Goal: Task Accomplishment & Management: Use online tool/utility

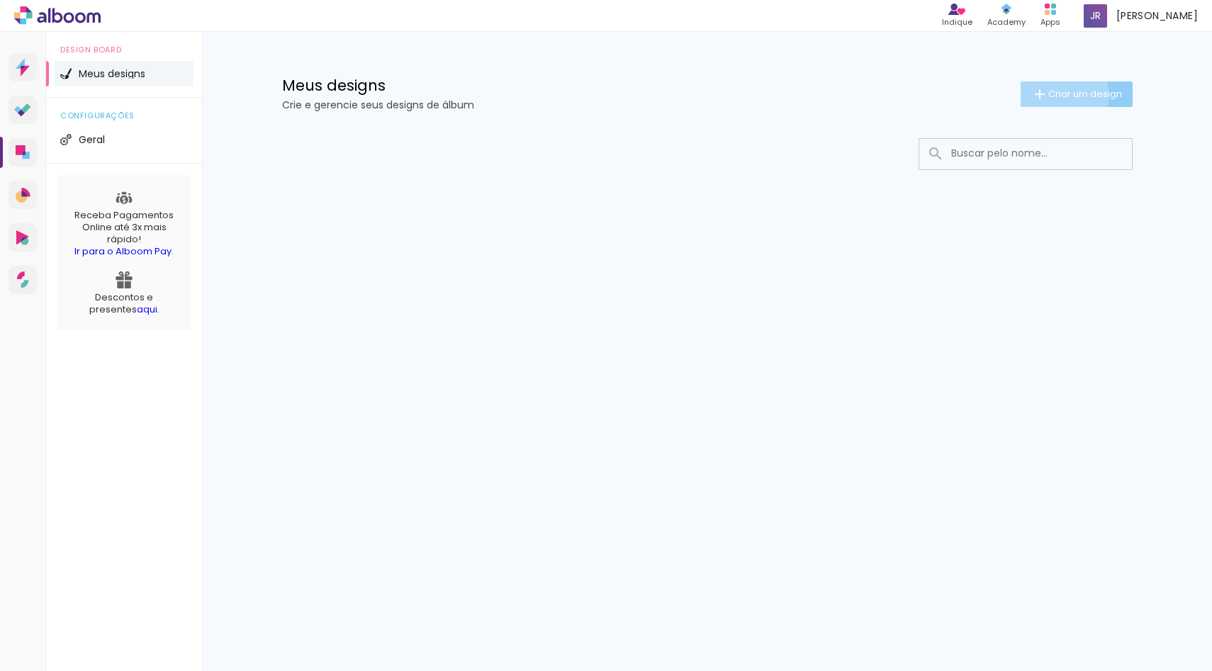
click at [1060, 96] on span "Criar um design" at bounding box center [1085, 93] width 74 height 9
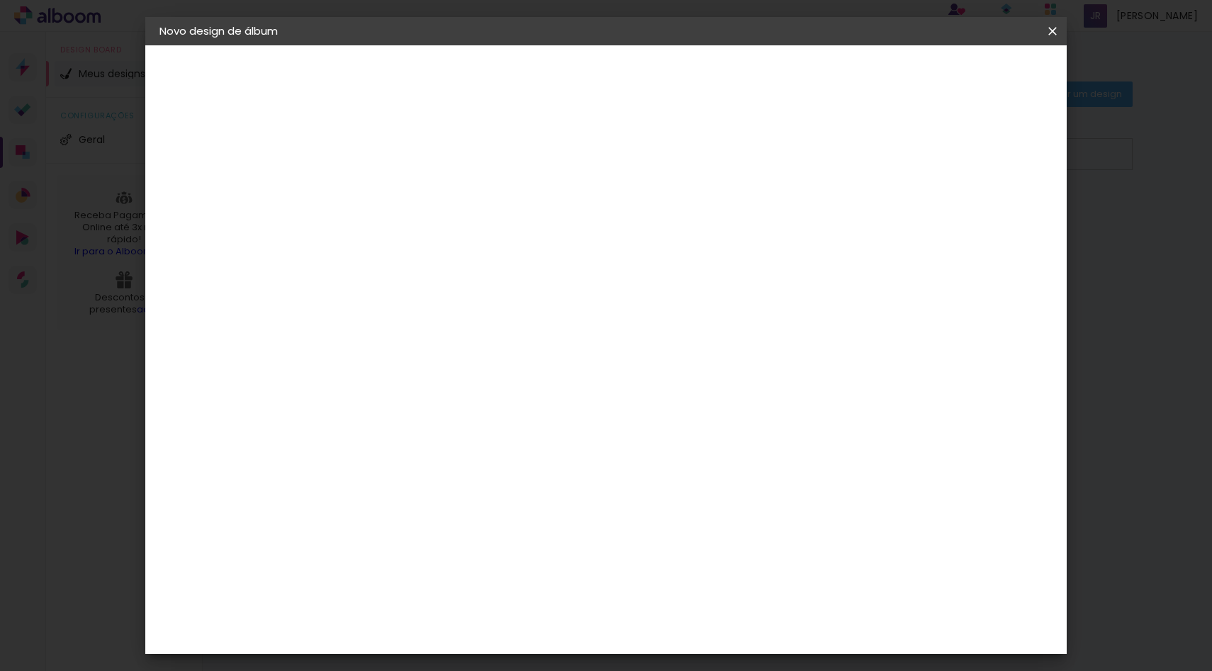
click at [391, 194] on input at bounding box center [391, 190] width 0 height 22
type input "Batizado Geórgia"
type paper-input "Batizado Geórgia"
click at [537, 69] on paper-button "Avançar" at bounding box center [501, 75] width 69 height 24
click at [499, 268] on input at bounding box center [427, 270] width 143 height 18
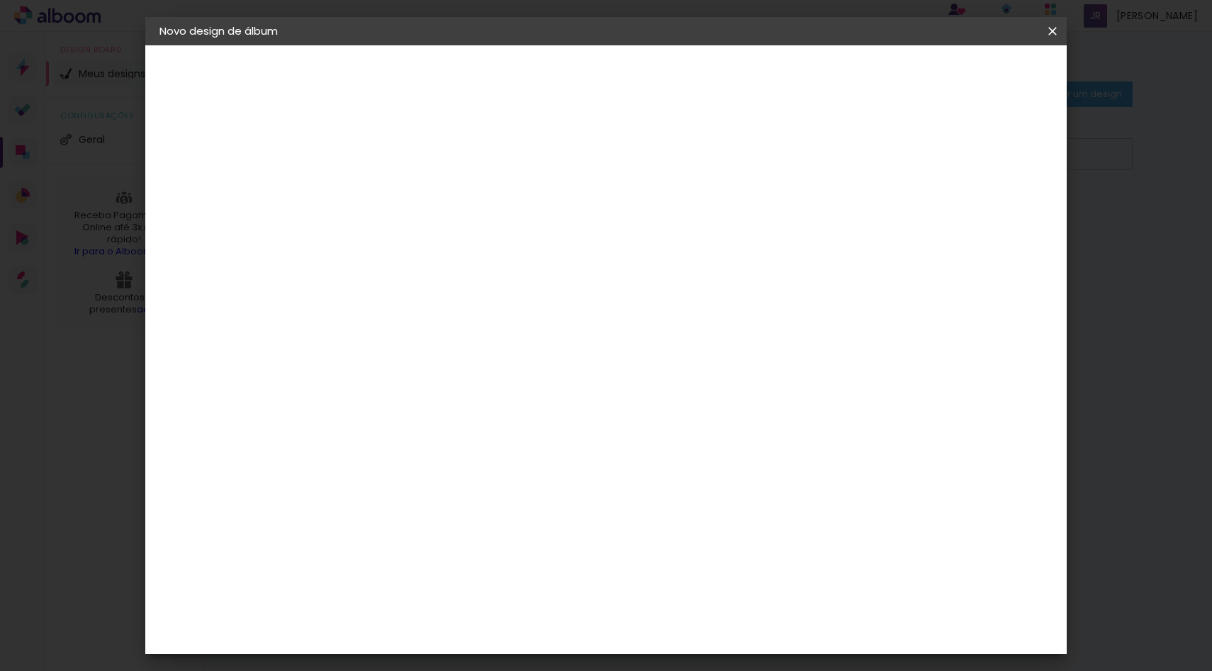
click at [0, 0] on slot "Tamanho Livre" at bounding box center [0, 0] width 0 height 0
click at [258, 176] on iron-pages "Fornecedor Escolhendo fornecedor..." at bounding box center [236, 175] width 155 height 28
click at [172, 175] on iron-pages "Fornecedor Escolhendo fornecedor..." at bounding box center [236, 175] width 155 height 28
click at [0, 0] on slot "Avançar" at bounding box center [0, 0] width 0 height 0
click at [383, 165] on input "2" at bounding box center [381, 163] width 49 height 18
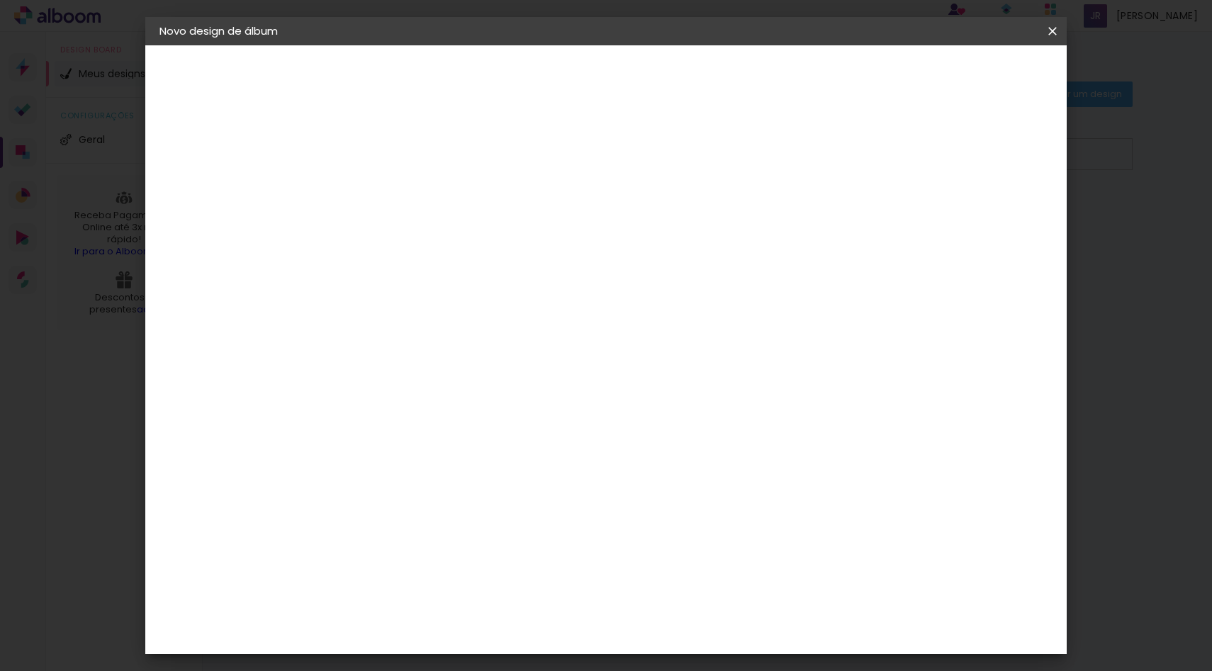
type input "20"
type paper-input "20"
click at [733, 169] on div "mm Mostrar sangria" at bounding box center [665, 112] width 670 height 134
click at [894, 162] on div at bounding box center [887, 163] width 13 height 13
type paper-checkbox "on"
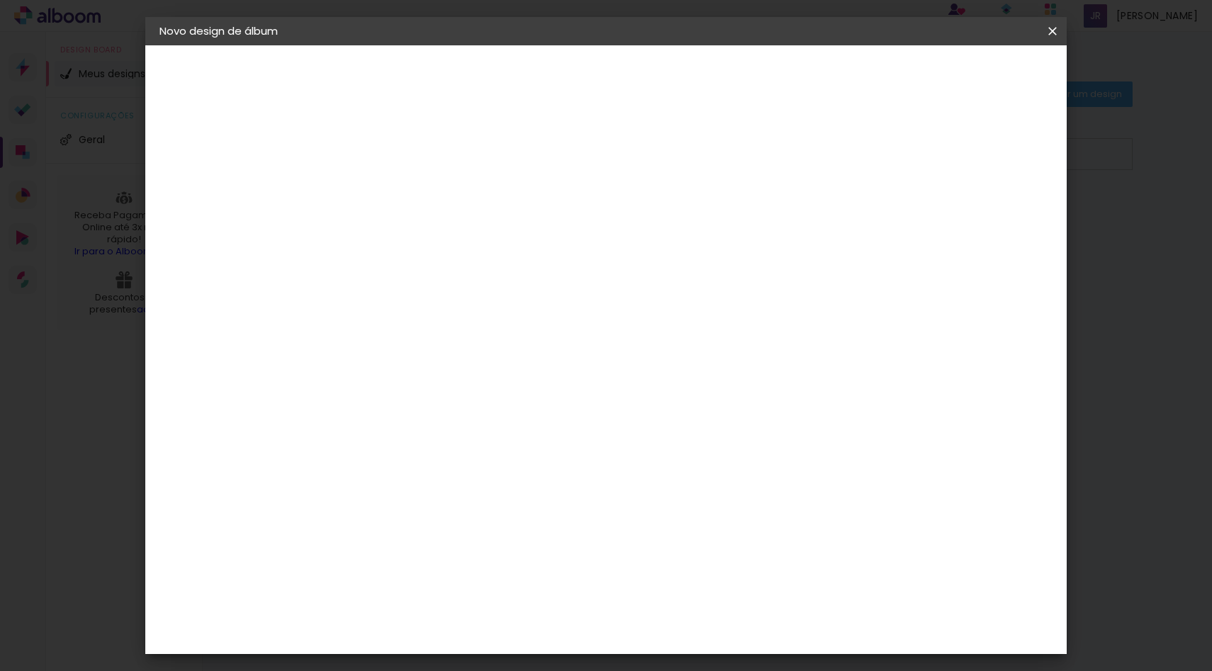
click at [894, 163] on div at bounding box center [887, 163] width 13 height 13
click at [381, 159] on input "20" at bounding box center [381, 163] width 49 height 18
click at [227, 145] on div "2. Especificações" at bounding box center [236, 145] width 155 height 17
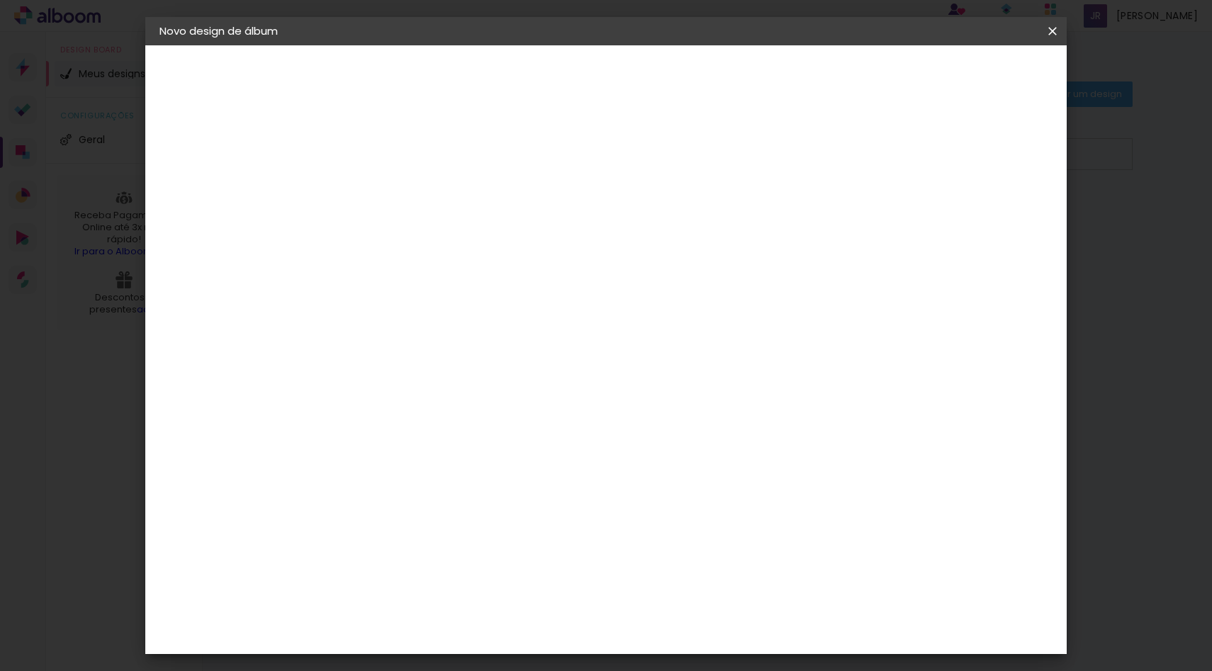
click at [383, 172] on paper-input-container "Espaço entre fotos 20 mm" at bounding box center [393, 163] width 82 height 32
type input "2"
type paper-input "2"
click at [878, 84] on paper-button "Voltar" at bounding box center [849, 75] width 57 height 24
click at [504, 259] on paper-input-container at bounding box center [427, 270] width 153 height 32
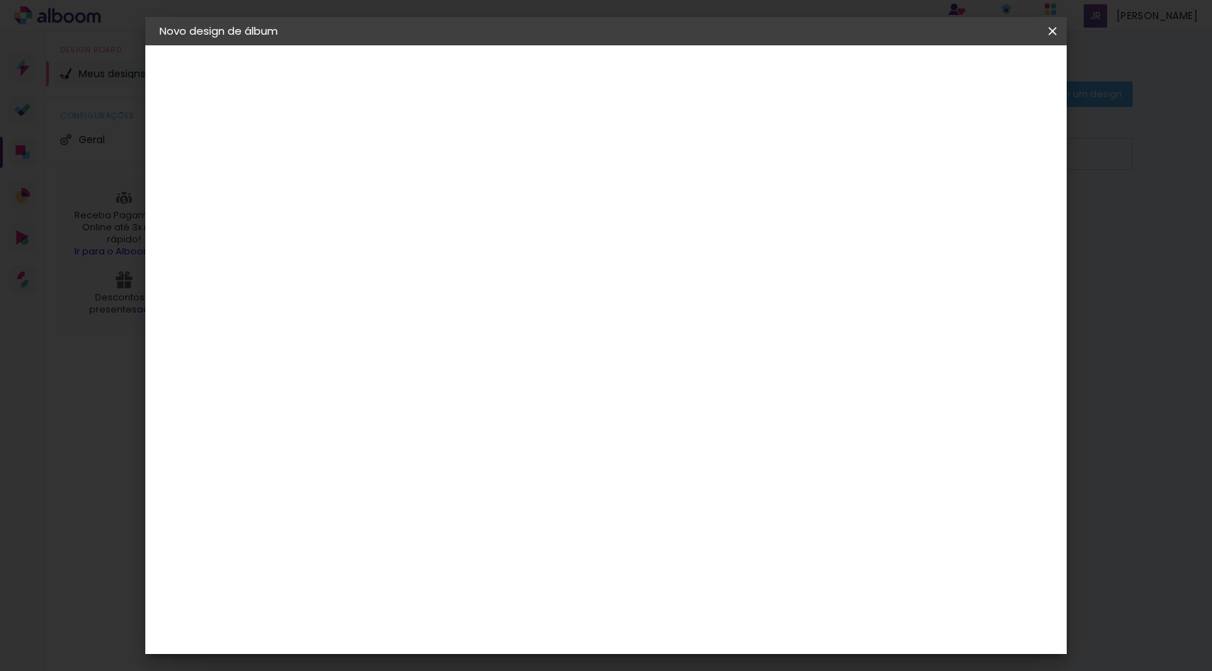
click at [499, 267] on input at bounding box center [427, 270] width 143 height 18
click at [639, 298] on div "Sugerir uma encadernadora" at bounding box center [595, 295] width 88 height 23
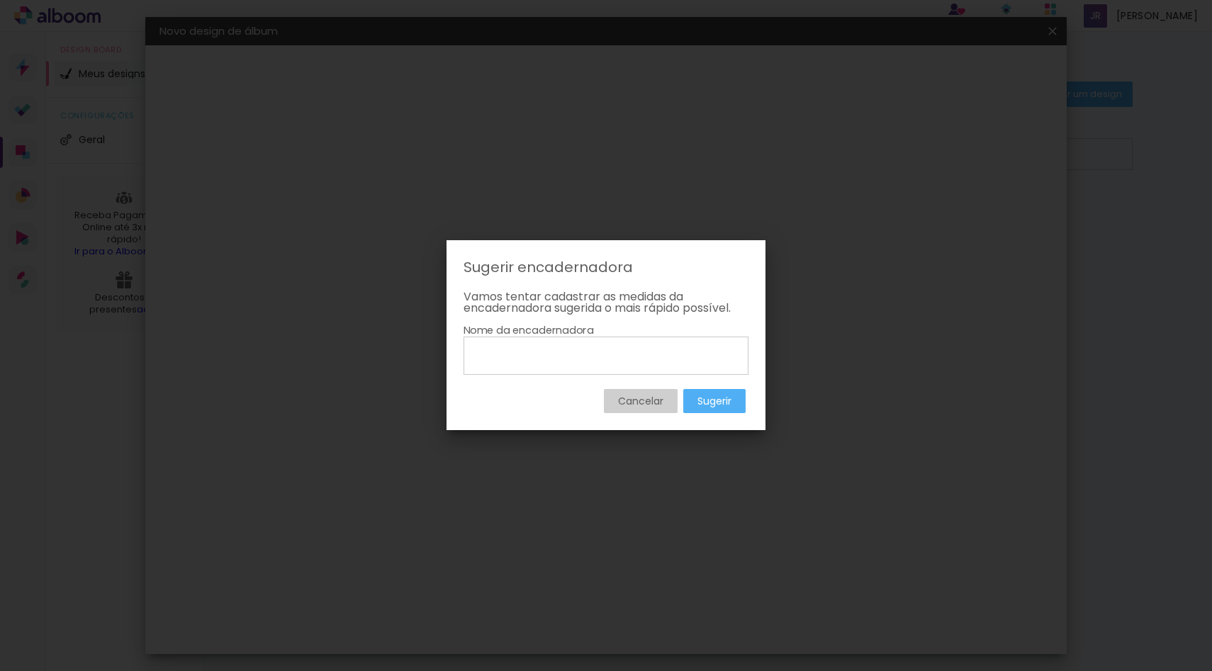
click at [605, 357] on input at bounding box center [606, 355] width 275 height 24
click at [0, 0] on slot "Cancelar" at bounding box center [0, 0] width 0 height 0
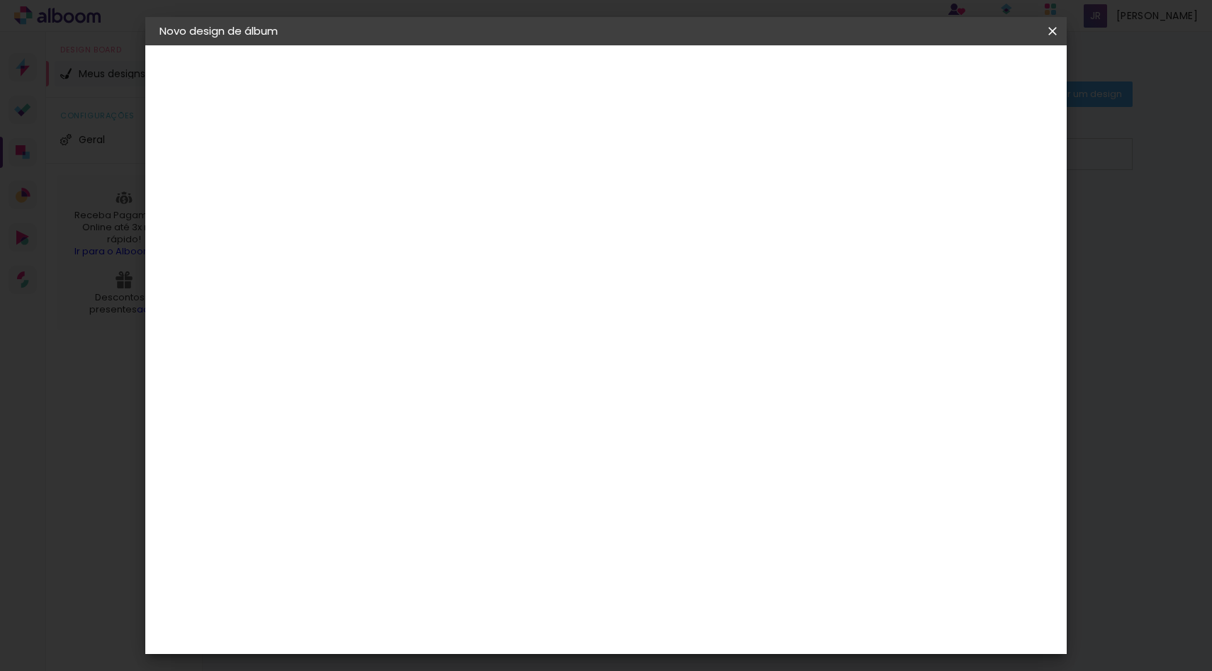
click at [425, 321] on div "3ZERO5" at bounding box center [403, 320] width 43 height 11
click at [504, 378] on paper-item "Ágata" at bounding box center [427, 372] width 153 height 31
click at [504, 391] on paper-item "Álbum&Cia" at bounding box center [427, 406] width 153 height 31
click at [447, 563] on div "Photopress" at bounding box center [414, 568] width 64 height 11
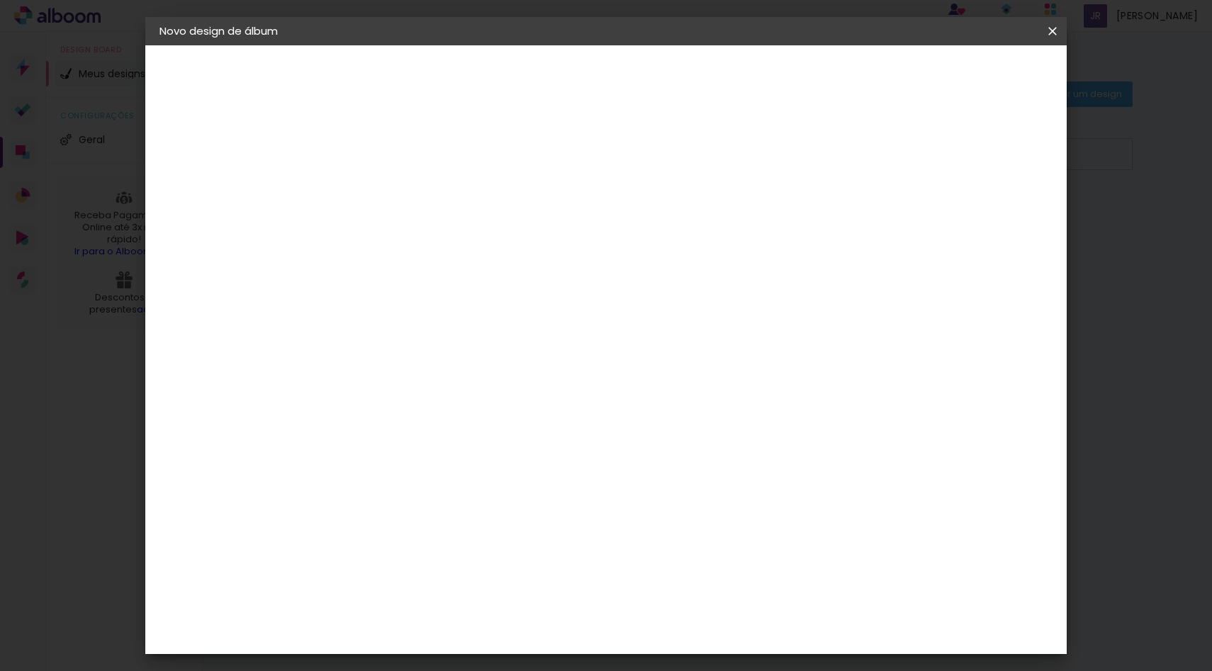
click at [0, 0] on slot "Avançar" at bounding box center [0, 0] width 0 height 0
click at [469, 249] on paper-input-container "Linha" at bounding box center [427, 248] width 82 height 36
click at [504, 204] on div "Opções disponíveis Standard Premium Tamanho Escolha o tamanho" at bounding box center [427, 270] width 153 height 265
click at [447, 236] on input "text" at bounding box center [418, 247] width 55 height 22
click at [729, 230] on paper-item "Standard" at bounding box center [698, 235] width 284 height 28
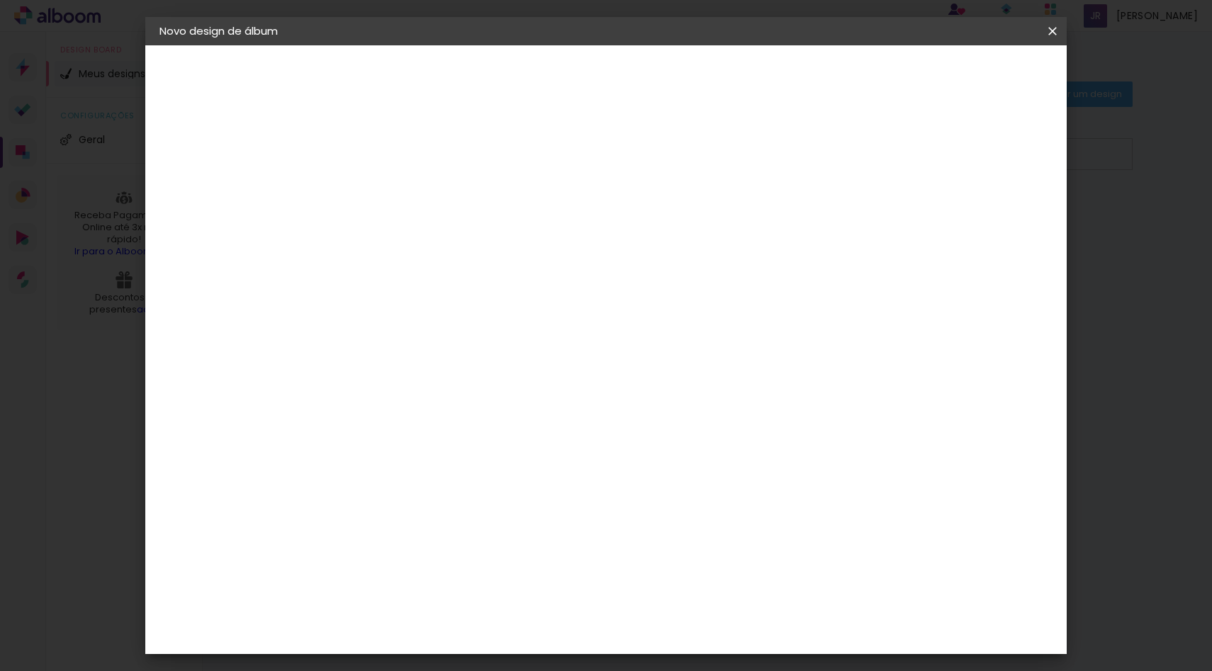
click at [539, 366] on span "20 × 25 cm" at bounding box center [513, 385] width 52 height 38
click at [644, 166] on div "Opções disponíveis Standard Premium Tamanho Escolha o tamanho Horizontal Modelo…" at bounding box center [487, 105] width 314 height 120
click at [565, 184] on input "Standard" at bounding box center [478, 180] width 174 height 22
click at [702, 214] on paper-item "Premium" at bounding box center [693, 210] width 284 height 28
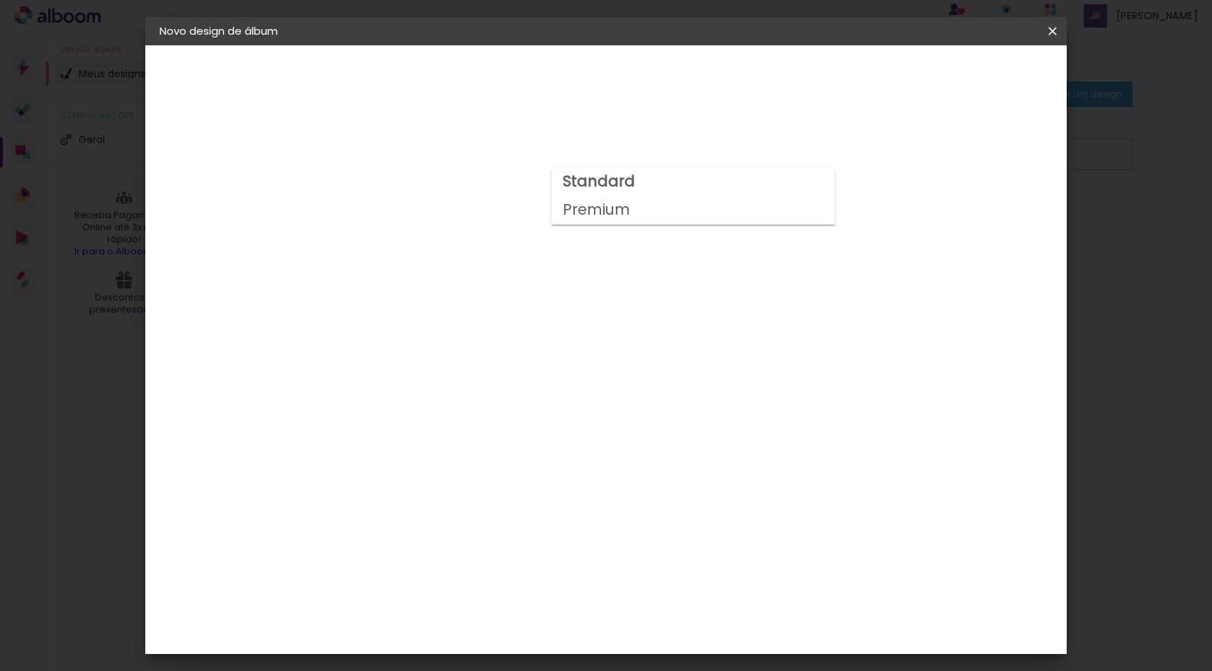
type input "Premium"
click at [487, 379] on span "25 × 30" at bounding box center [454, 393] width 66 height 29
click at [0, 0] on slot "Avançar" at bounding box center [0, 0] width 0 height 0
click at [964, 80] on span "Iniciar design" at bounding box center [931, 75] width 64 height 10
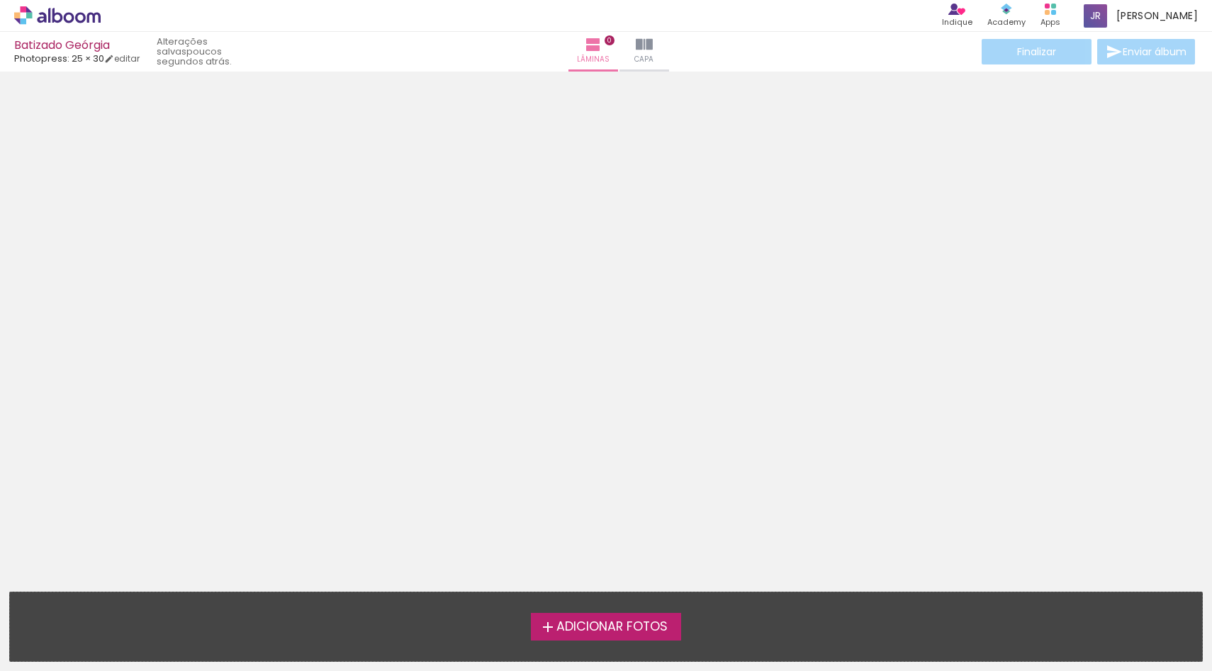
click at [632, 621] on span "Adicionar Fotos" at bounding box center [611, 627] width 111 height 13
click at [0, 0] on input "file" at bounding box center [0, 0] width 0 height 0
click at [1029, 58] on div "Finalizar Enviar álbum" at bounding box center [1088, 52] width 219 height 26
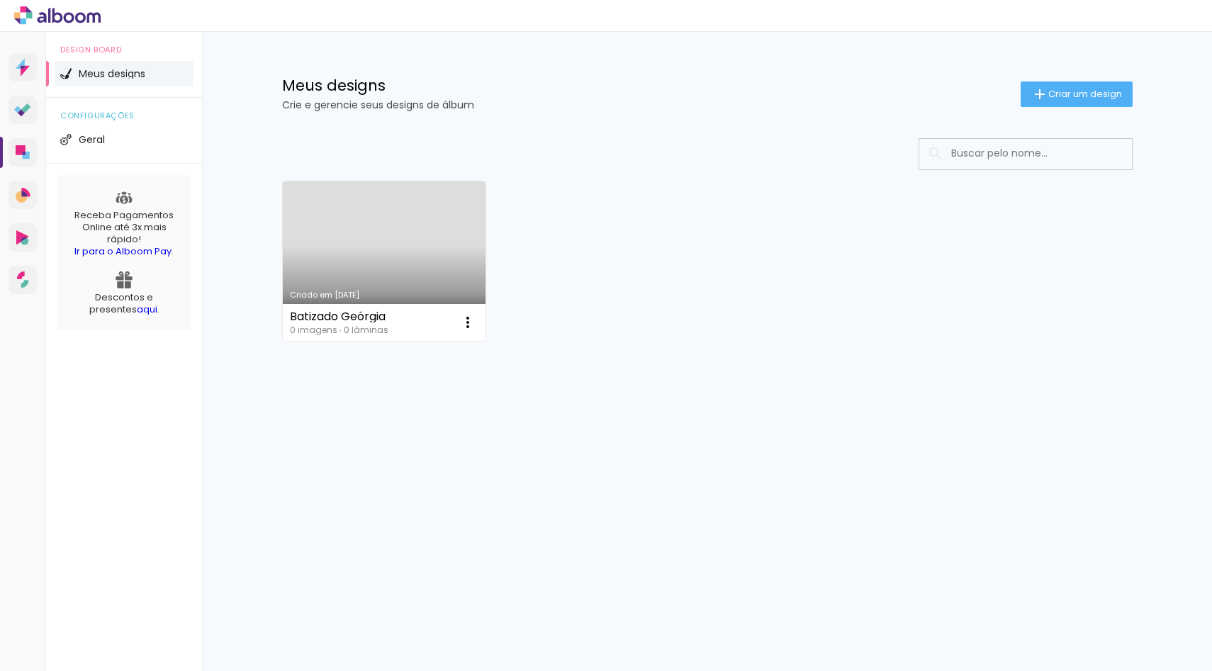
click at [337, 249] on link "Criado em 09/10/25" at bounding box center [384, 261] width 203 height 160
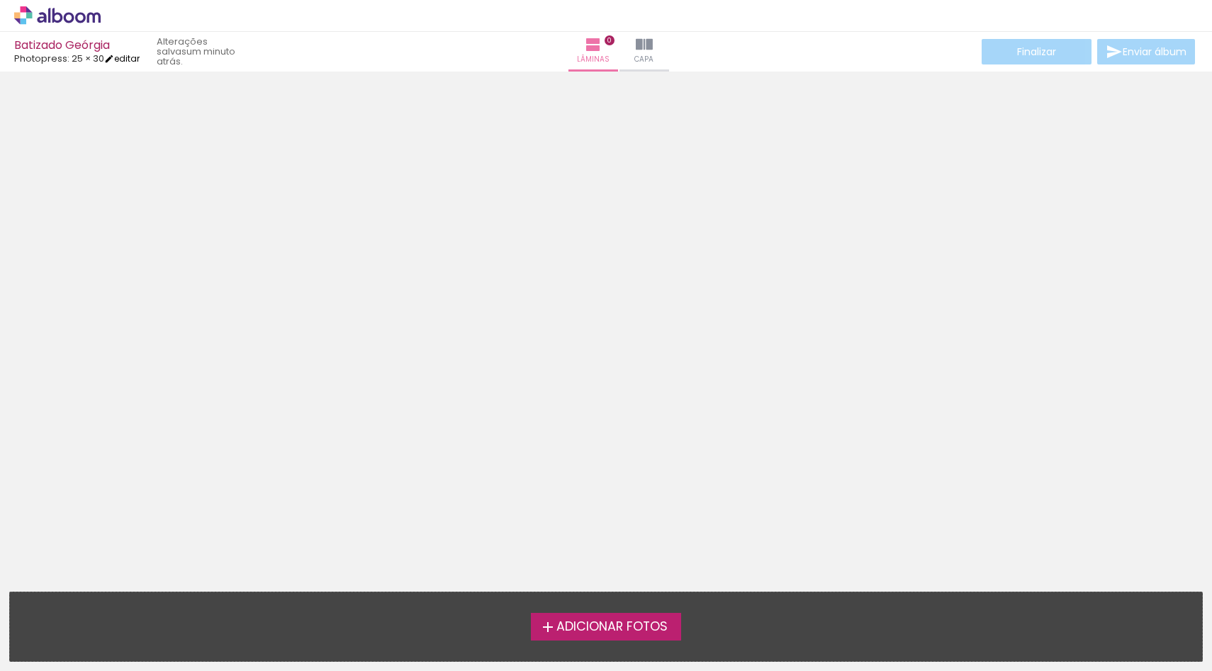
click at [136, 57] on link "editar" at bounding box center [121, 58] width 35 height 12
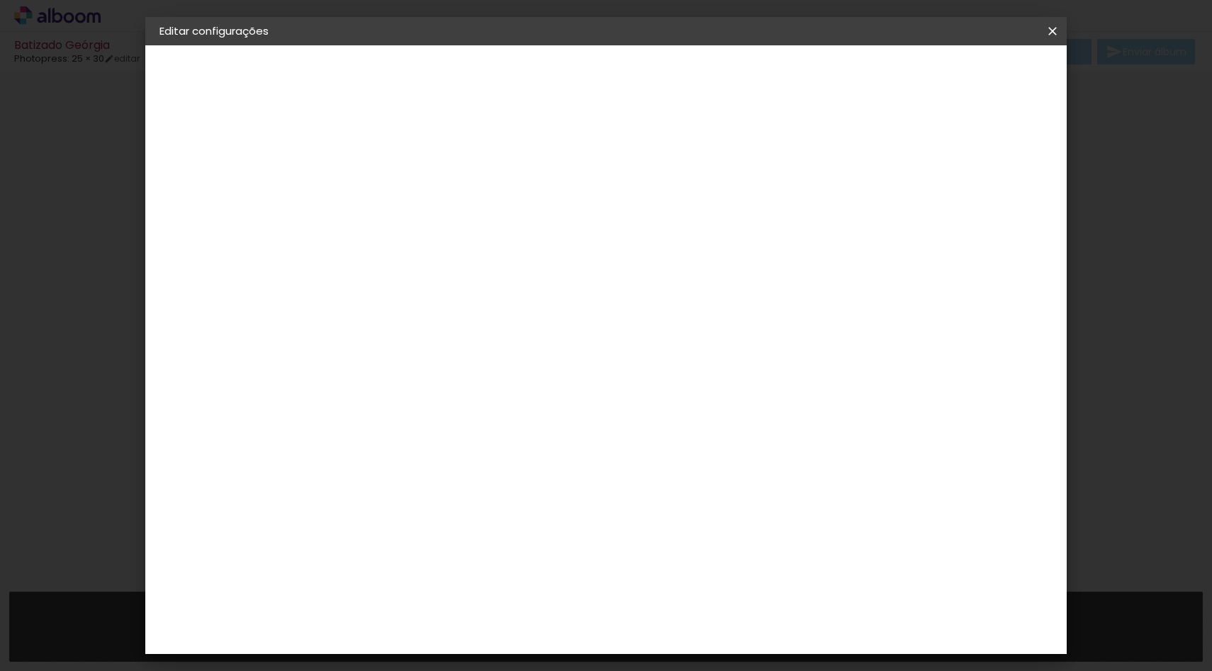
click at [225, 173] on div "Photopress" at bounding box center [216, 175] width 55 height 10
click at [499, 268] on input at bounding box center [427, 270] width 143 height 18
type input "photopress"
type paper-input "photopress"
click at [476, 326] on paper-item "Photopress" at bounding box center [413, 320] width 125 height 31
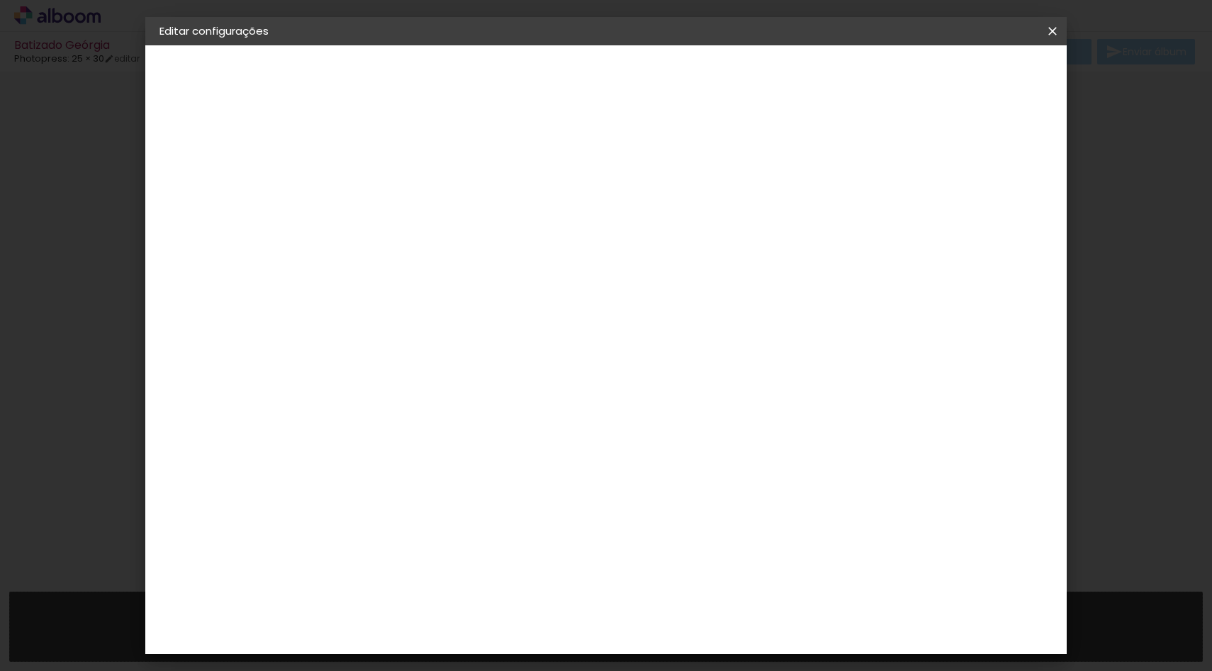
click at [0, 0] on slot "Avançar" at bounding box center [0, 0] width 0 height 0
click at [469, 230] on paper-input-container "Linha" at bounding box center [427, 248] width 82 height 36
click at [719, 241] on paper-item "Standard" at bounding box center [698, 235] width 284 height 28
type input "Standard"
click at [487, 432] on span "25 × 30" at bounding box center [454, 446] width 66 height 29
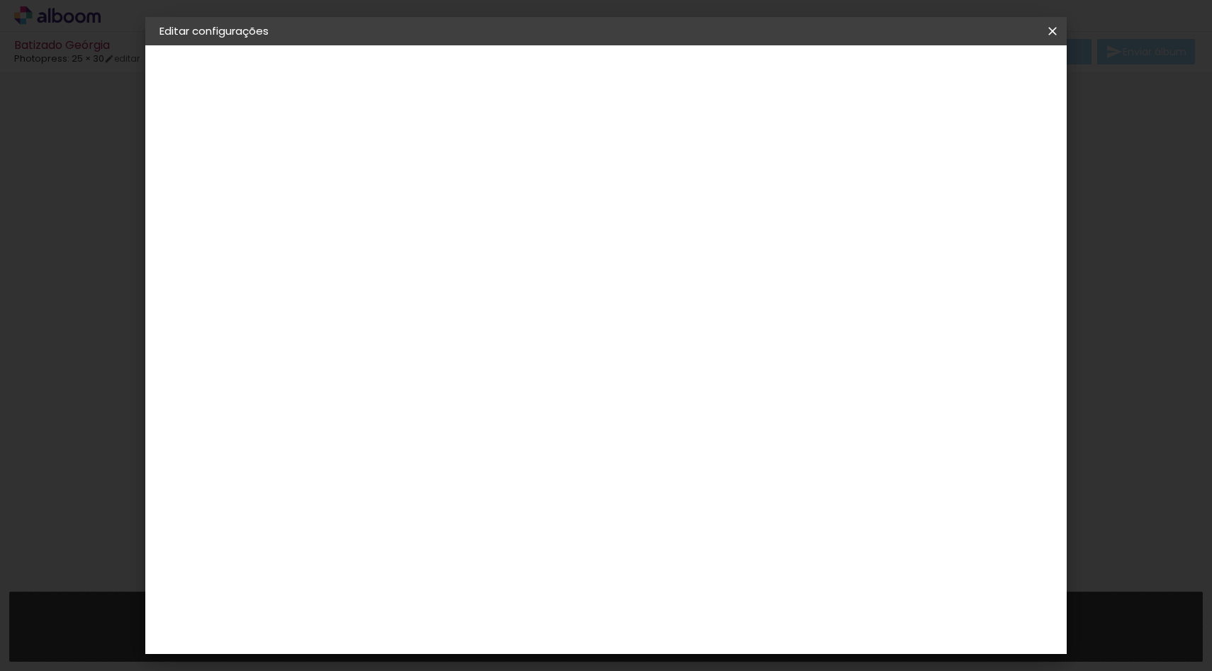
click at [0, 0] on slot "Avançar" at bounding box center [0, 0] width 0 height 0
click at [964, 80] on span "Salvar configurações" at bounding box center [911, 75] width 105 height 10
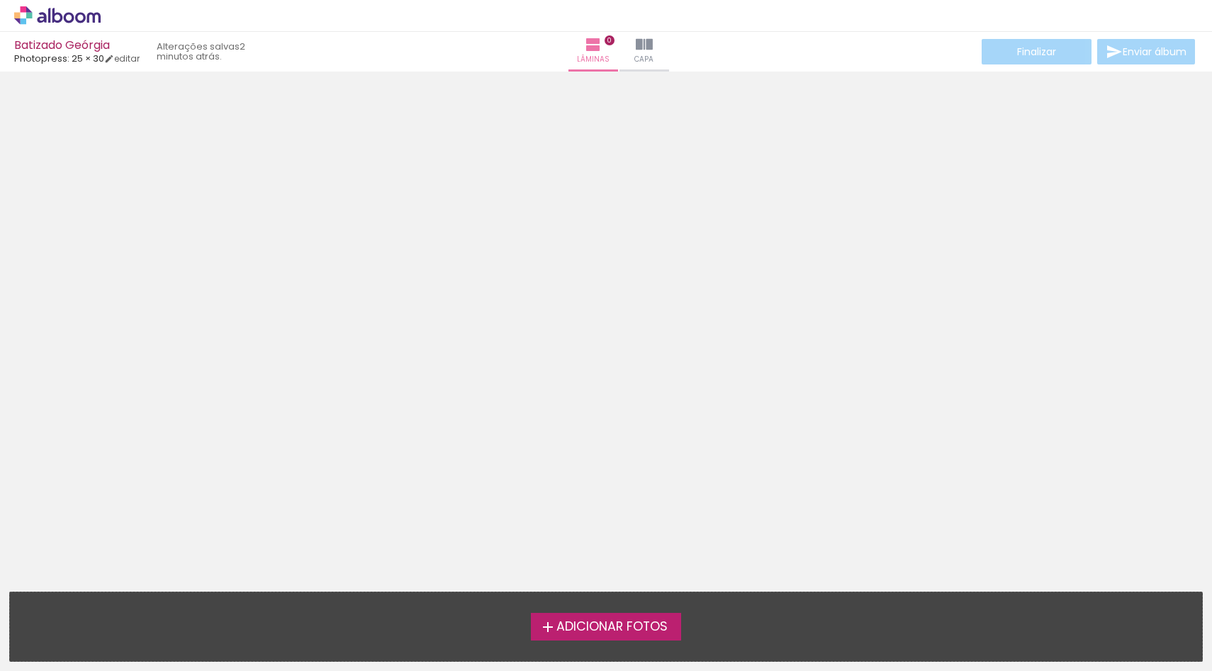
click at [627, 633] on span "Adicionar Fotos" at bounding box center [611, 627] width 111 height 13
click at [0, 0] on input "file" at bounding box center [0, 0] width 0 height 0
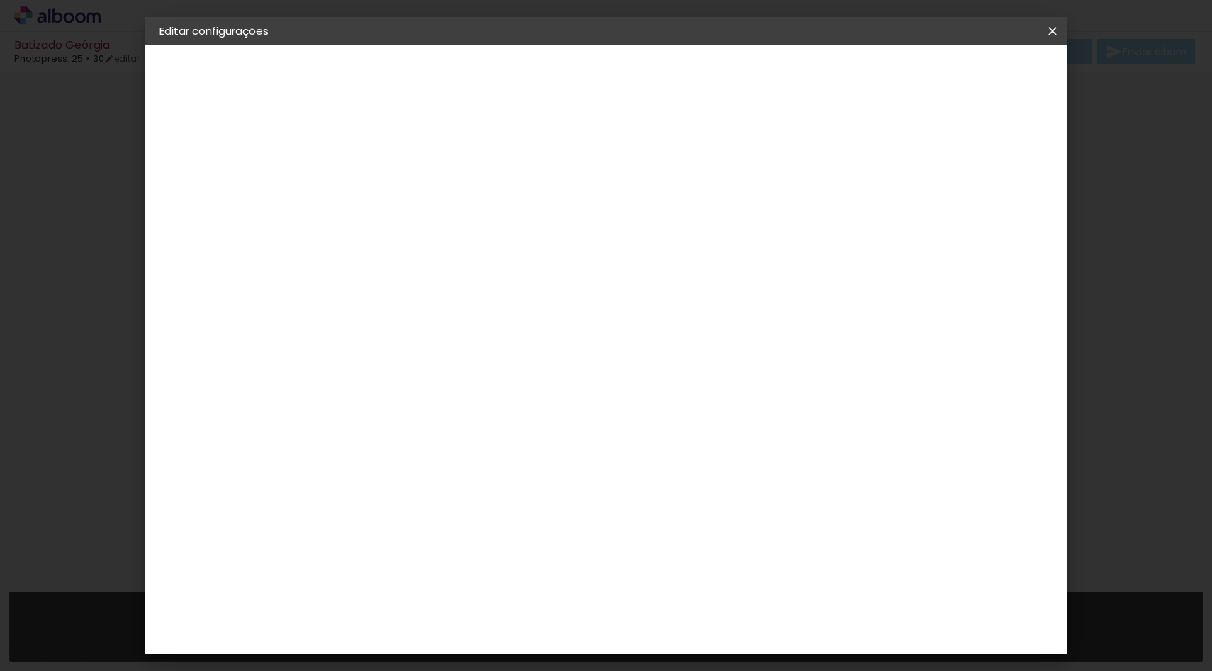
click at [0, 0] on slot "Tamanho Livre" at bounding box center [0, 0] width 0 height 0
click at [0, 0] on slot "Avançar" at bounding box center [0, 0] width 0 height 0
click at [964, 75] on span "Salvar configurações" at bounding box center [911, 75] width 105 height 10
click at [964, 70] on span "Salvar configurações" at bounding box center [911, 75] width 105 height 10
